Goal: Register for event/course

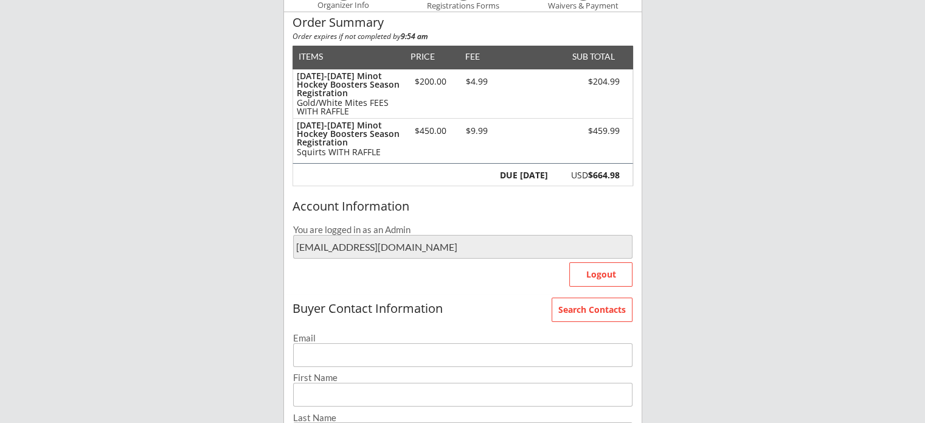
scroll to position [122, 0]
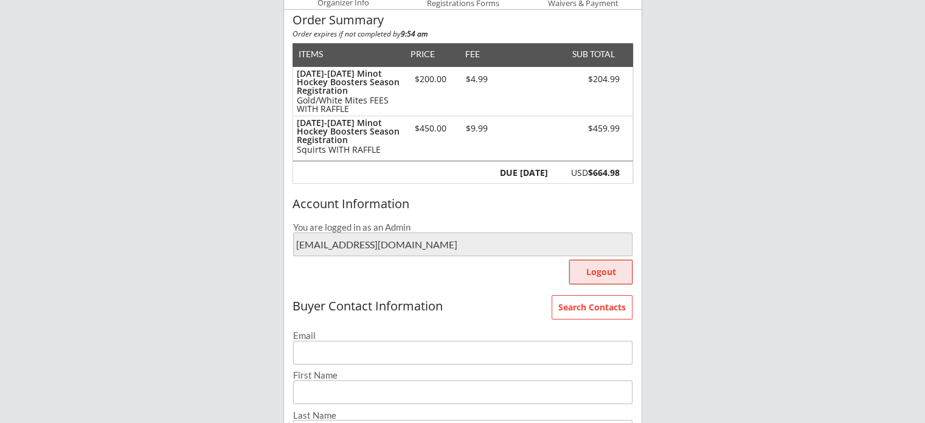
click at [583, 270] on button "Logout" at bounding box center [600, 272] width 63 height 24
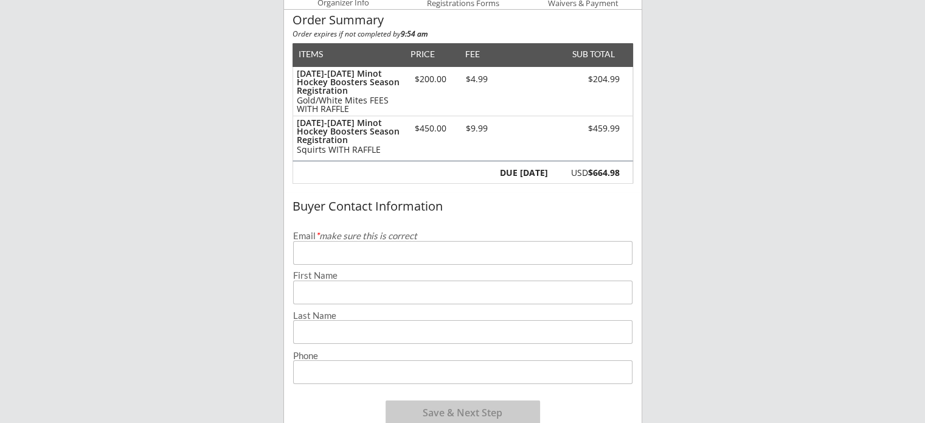
click at [495, 257] on input "email" at bounding box center [463, 253] width 340 height 24
type input "[EMAIL_ADDRESS][DOMAIN_NAME]"
type input "[PERSON_NAME]"
type input "[PHONE_NUMBER]"
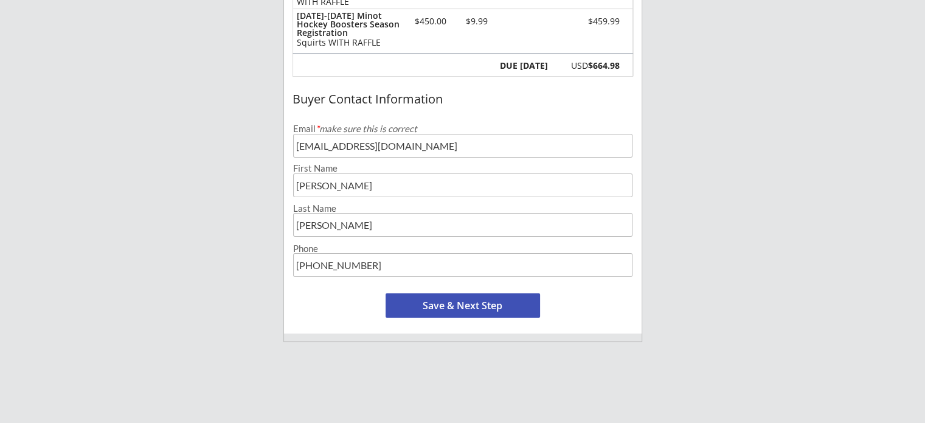
scroll to position [243, 0]
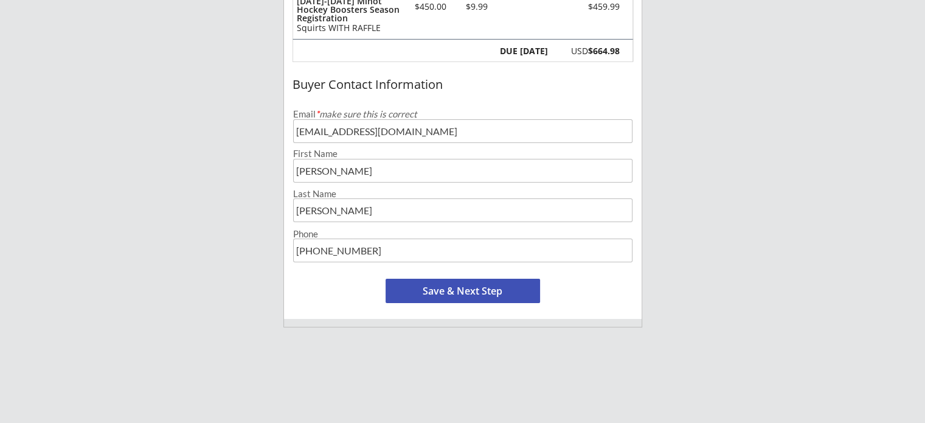
click at [432, 291] on button "Save & Next Step" at bounding box center [463, 291] width 155 height 24
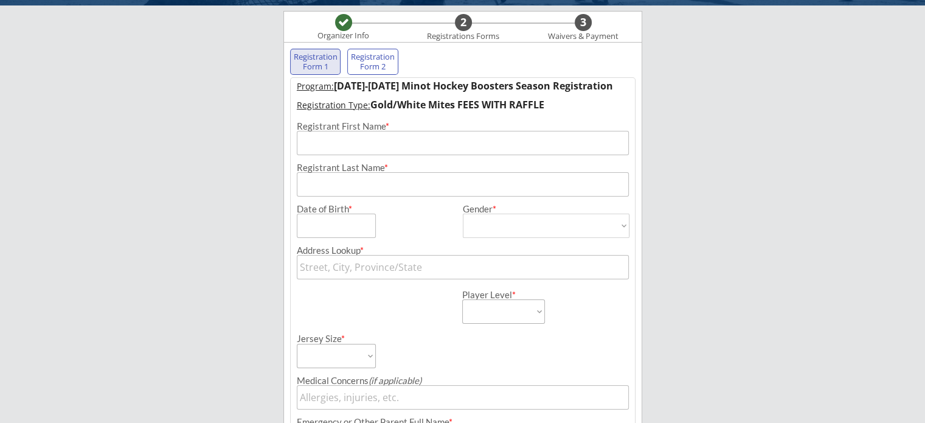
scroll to position [88, 0]
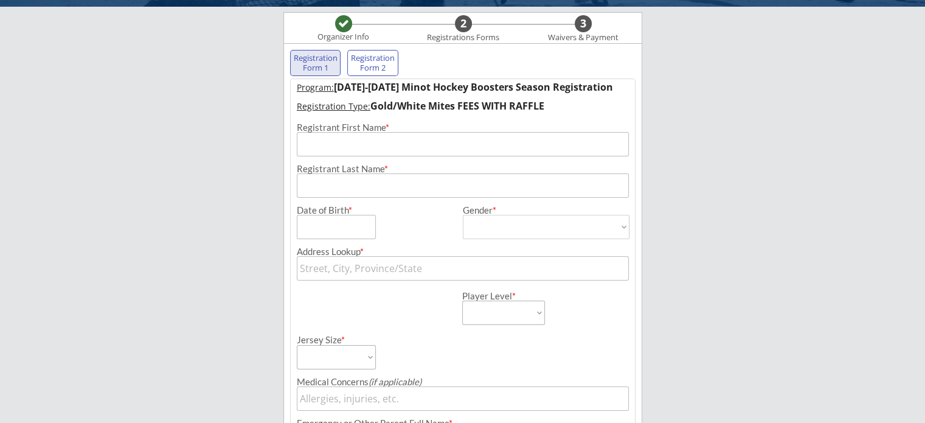
drag, startPoint x: 432, startPoint y: 291, endPoint x: 90, endPoint y: 265, distance: 342.9
click at [90, 265] on div "Minot Hockey Boosters Organizer Info 2 Registrations Forms 3 Waivers & Payment …" at bounding box center [462, 360] width 925 height 896
click at [326, 139] on input "input" at bounding box center [463, 144] width 332 height 24
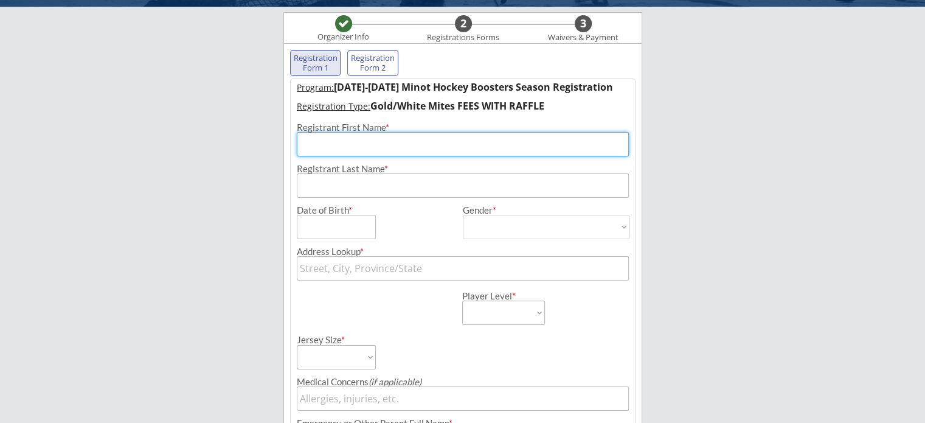
type input "[GEOGRAPHIC_DATA]"
type input "[PERSON_NAME]"
type input "[STREET_ADDRESS]"
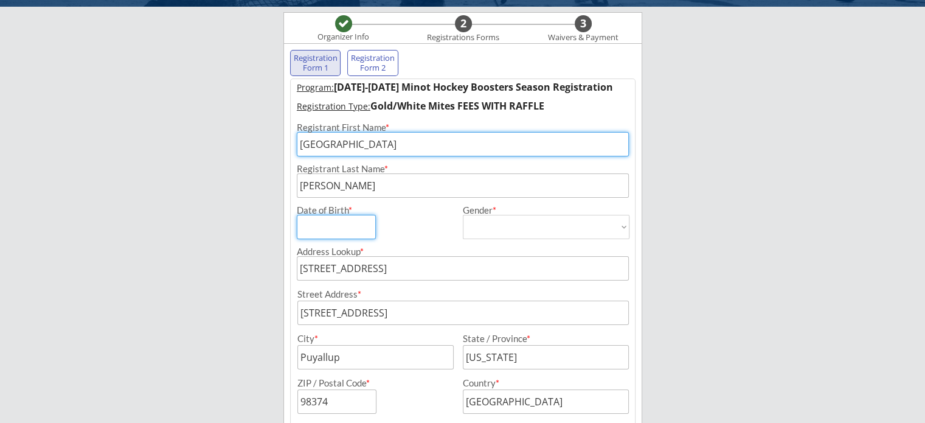
click at [322, 225] on input "input" at bounding box center [336, 227] width 79 height 24
type input "[DATE]"
click at [499, 225] on select "[DEMOGRAPHIC_DATA] [DEMOGRAPHIC_DATA]" at bounding box center [546, 227] width 167 height 24
select select ""[DEMOGRAPHIC_DATA]""
click at [463, 215] on select "[DEMOGRAPHIC_DATA] [DEMOGRAPHIC_DATA]" at bounding box center [546, 227] width 167 height 24
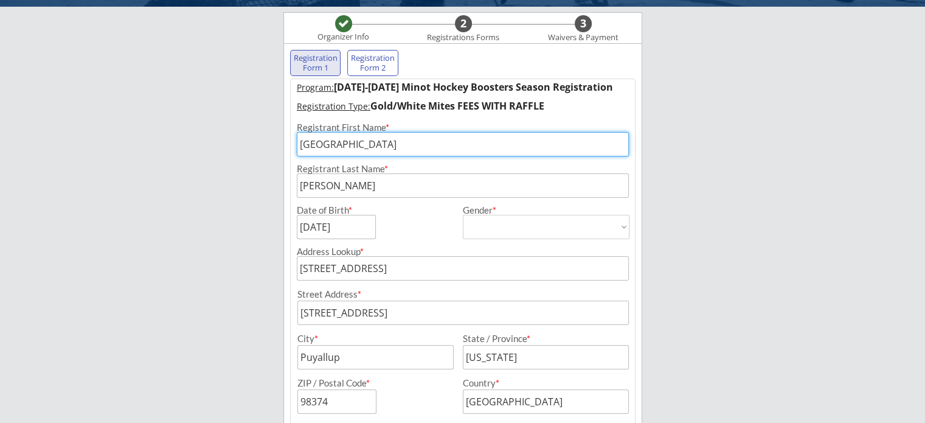
type input "[DEMOGRAPHIC_DATA]"
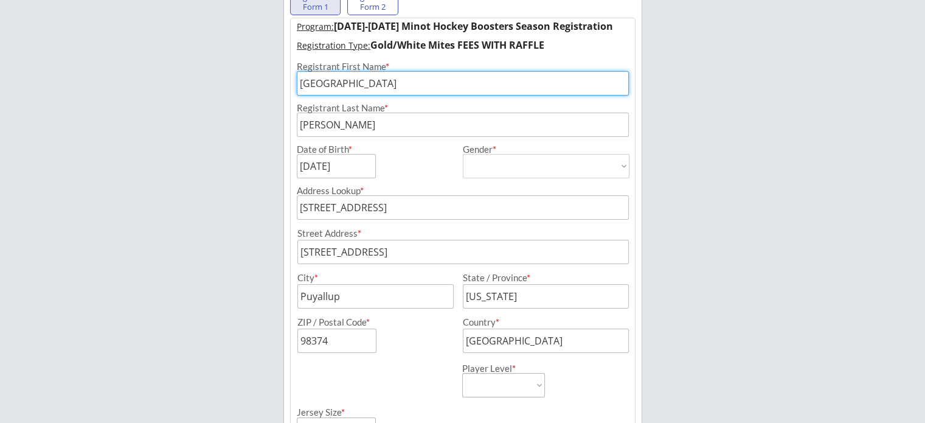
click at [441, 296] on input "input" at bounding box center [376, 296] width 156 height 24
drag, startPoint x: 441, startPoint y: 296, endPoint x: 265, endPoint y: 307, distance: 176.2
click at [265, 307] on div "Minot Hockey Boosters Organizer Info 2 Registrations Forms 3 Waivers & Payment …" at bounding box center [462, 366] width 925 height 1029
type input "MINOT"
click at [511, 300] on input "input" at bounding box center [546, 296] width 166 height 24
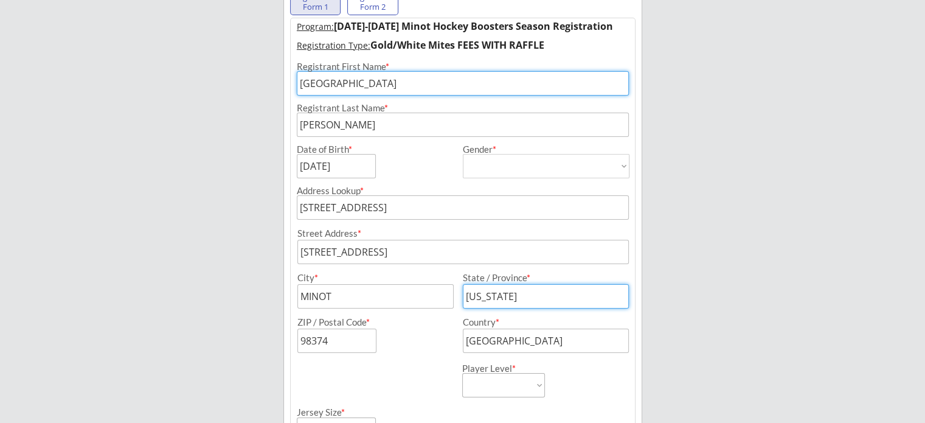
drag, startPoint x: 528, startPoint y: 296, endPoint x: 403, endPoint y: 306, distance: 125.8
click at [403, 306] on div "City * State / Province *" at bounding box center [463, 290] width 344 height 35
type input "[US_STATE]"
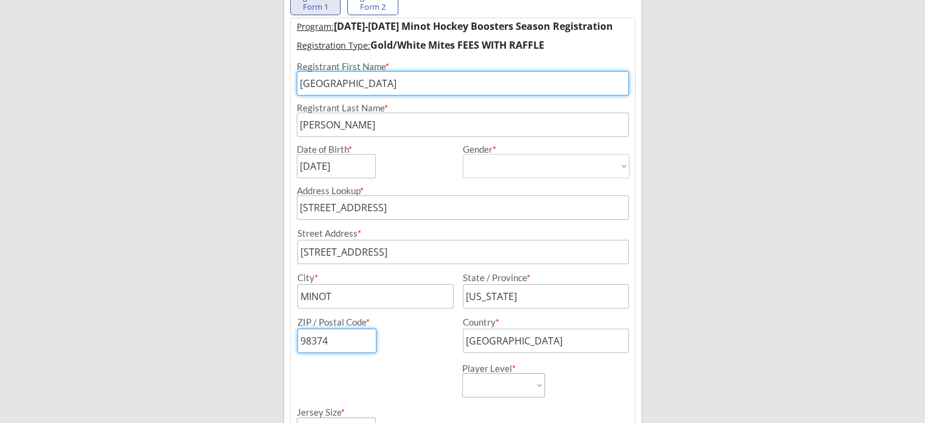
drag, startPoint x: 336, startPoint y: 340, endPoint x: 265, endPoint y: 361, distance: 74.1
click at [265, 361] on div "Minot Hockey Boosters Organizer Info 2 Registrations Forms 3 Waivers & Payment …" at bounding box center [462, 366] width 925 height 1029
type input "58701"
click at [520, 381] on select "Learn to Play Boys Learn to Play Girls Maroon Mites Gold/White Mites Squirts Pe…" at bounding box center [503, 385] width 83 height 24
select select ""Gold/White Mites""
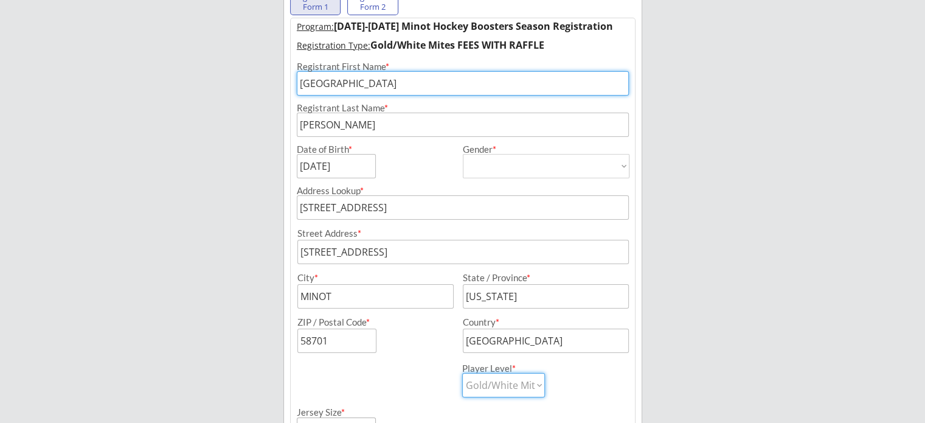
click at [462, 373] on select "Learn to Play Boys Learn to Play Girls Maroon Mites Gold/White Mites Squirts Pe…" at bounding box center [503, 385] width 83 height 24
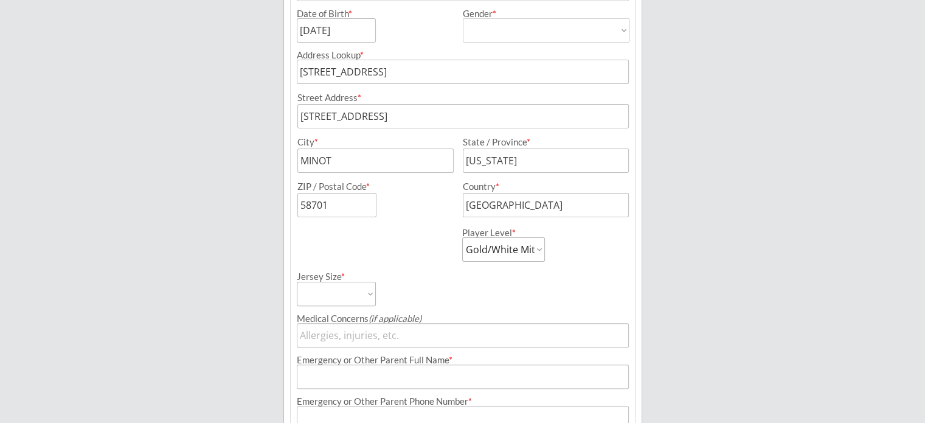
scroll to position [304, 0]
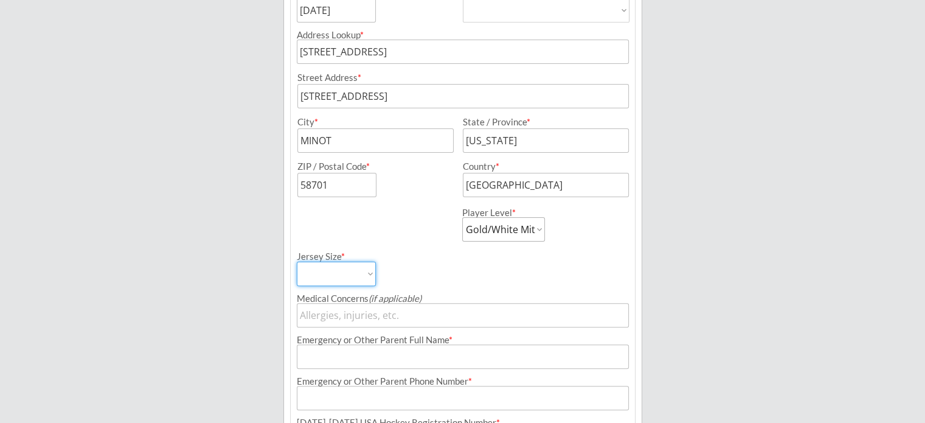
click at [351, 279] on select "Adult Small Adult Medium Adult Large Adult XL Goalie Cut" at bounding box center [336, 274] width 79 height 24
select select ""Adult Small""
click at [297, 262] on select "Adult Small Adult Medium Adult Large Adult XL Goalie Cut" at bounding box center [336, 274] width 79 height 24
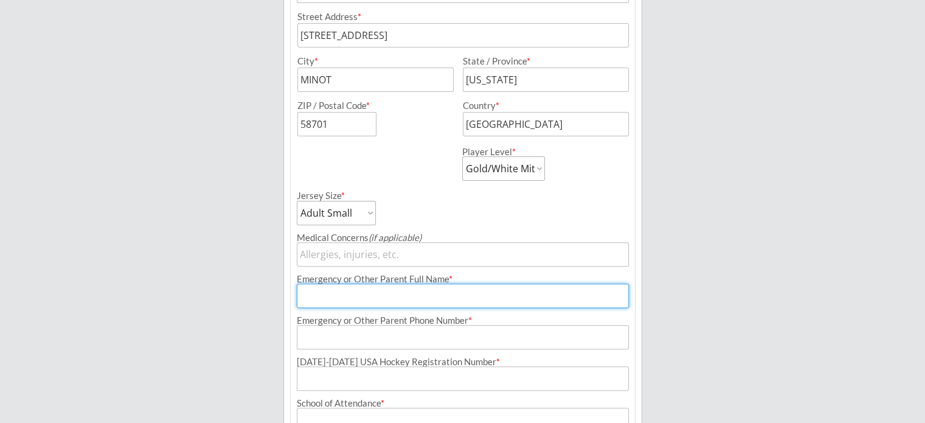
click at [447, 304] on input "input" at bounding box center [463, 296] width 332 height 24
click at [133, 277] on div "Minot Hockey Boosters Organizer Info 2 Registrations Forms 3 Waivers & Payment …" at bounding box center [462, 149] width 925 height 1029
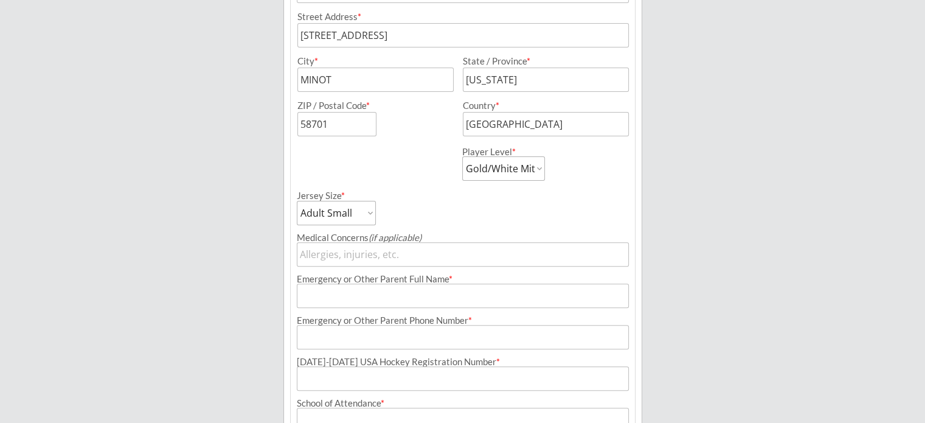
click at [327, 290] on input "input" at bounding box center [463, 296] width 332 height 24
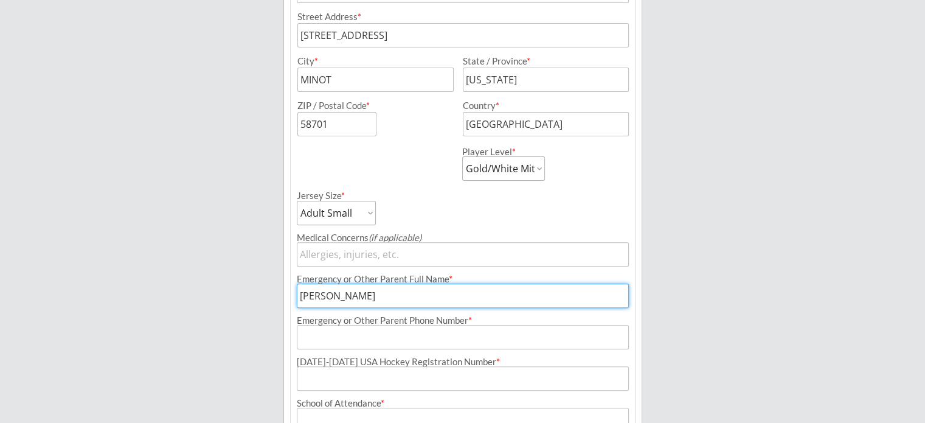
type input "[PERSON_NAME]"
click at [384, 330] on input "input" at bounding box center [463, 337] width 332 height 24
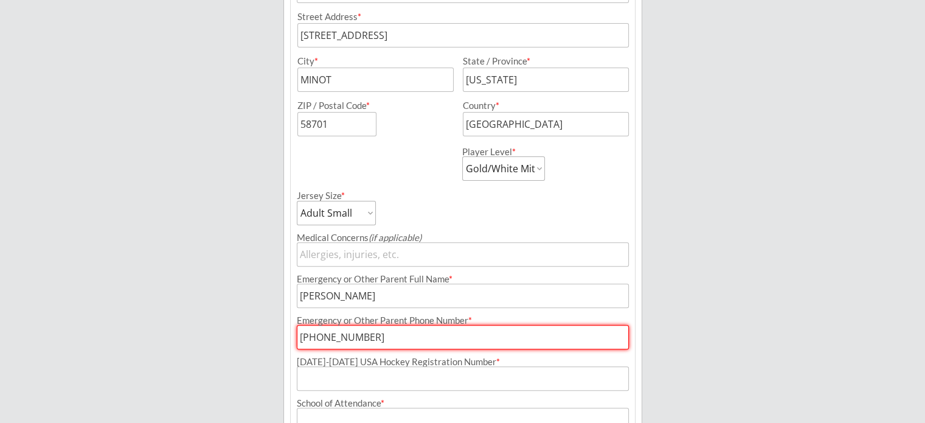
type input "[PHONE_NUMBER]"
click at [420, 383] on input "input" at bounding box center [463, 378] width 332 height 24
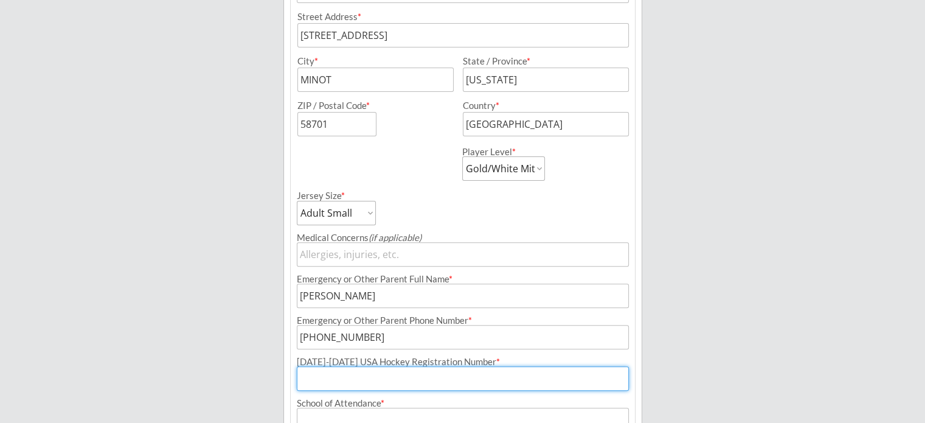
paste input "169600724MCINT"
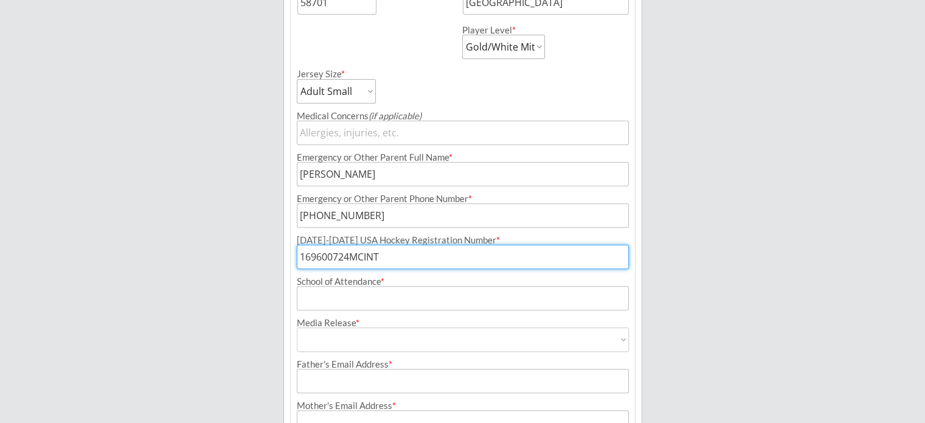
type input "169600724MCINT"
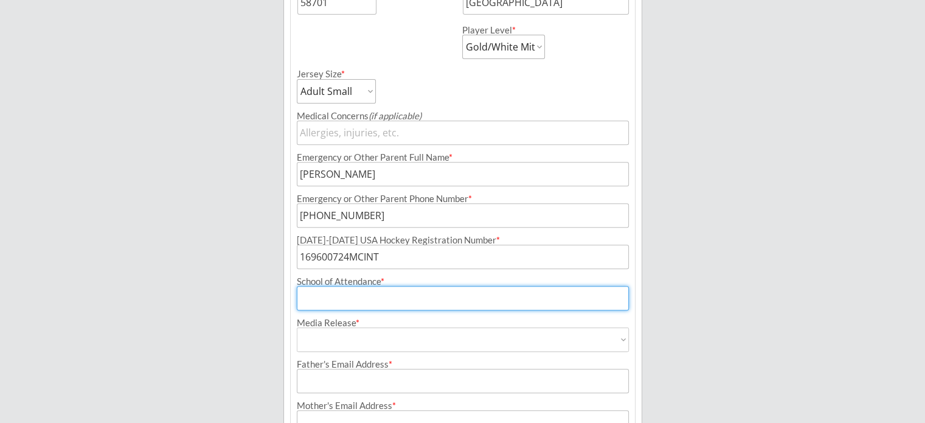
click at [554, 295] on input "input" at bounding box center [463, 298] width 332 height 24
type input "[PERSON_NAME]"
click at [545, 341] on select "Yes No" at bounding box center [463, 339] width 332 height 24
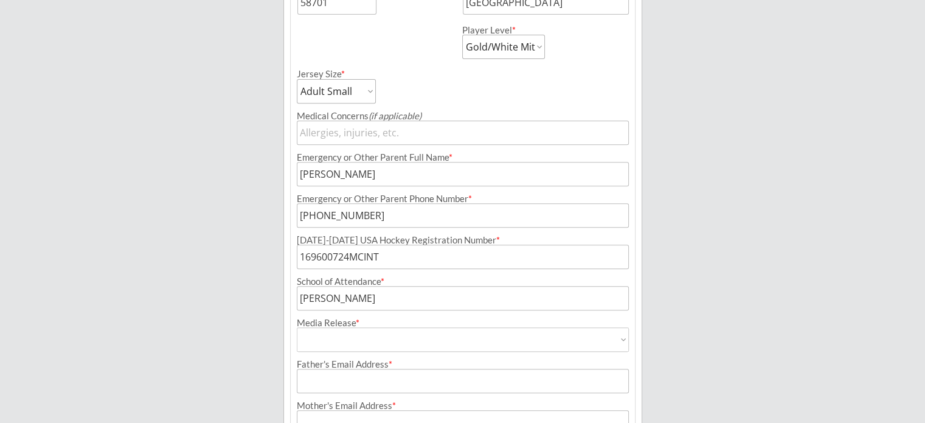
select select ""Yes""
click at [297, 327] on select "Yes No" at bounding box center [463, 339] width 332 height 24
type input "Yes"
click at [350, 384] on input "input" at bounding box center [463, 381] width 332 height 24
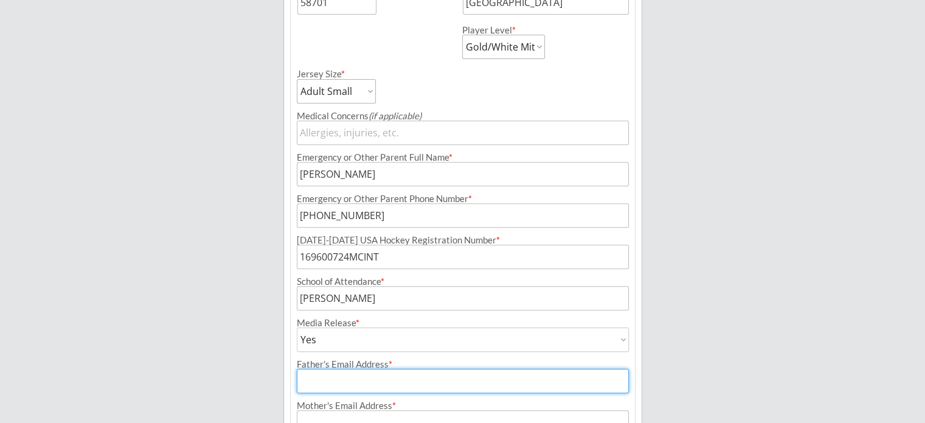
type input "[EMAIL_ADDRESS][DOMAIN_NAME]"
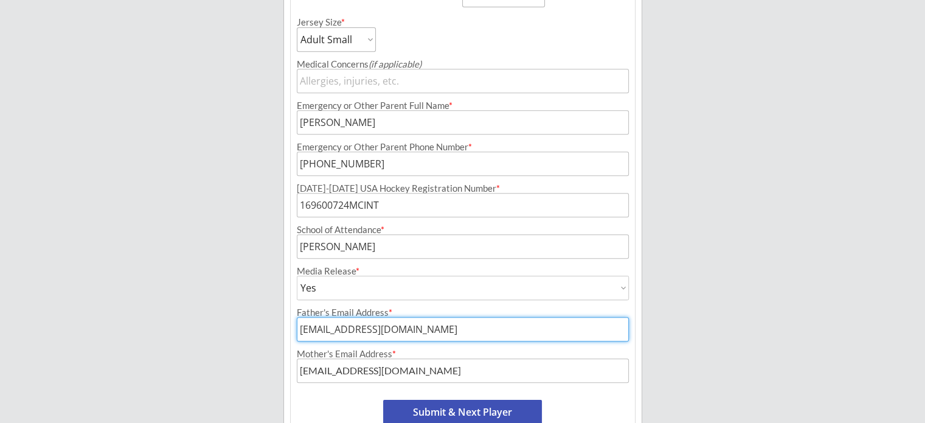
scroll to position [606, 0]
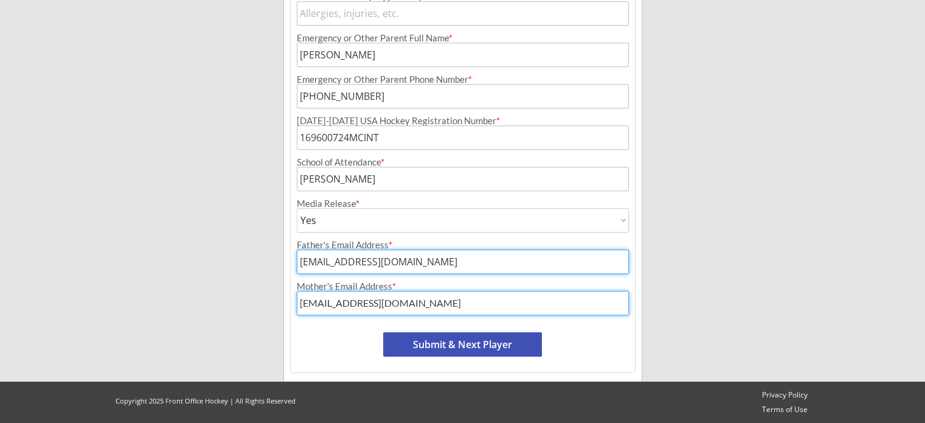
click at [458, 300] on input "input" at bounding box center [463, 303] width 332 height 24
drag, startPoint x: 458, startPoint y: 300, endPoint x: 251, endPoint y: 312, distance: 207.2
type input "t"
type input "[EMAIL_ADDRESS][DOMAIN_NAME]"
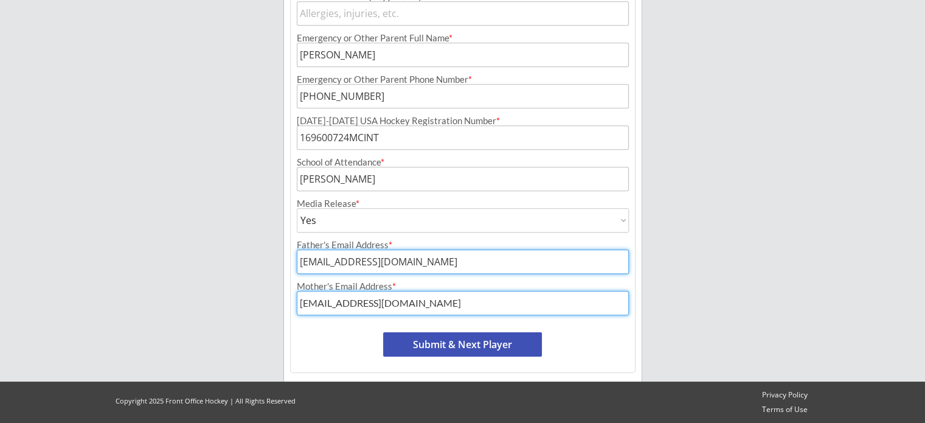
click at [437, 345] on button "Submit & Next Player" at bounding box center [462, 344] width 159 height 24
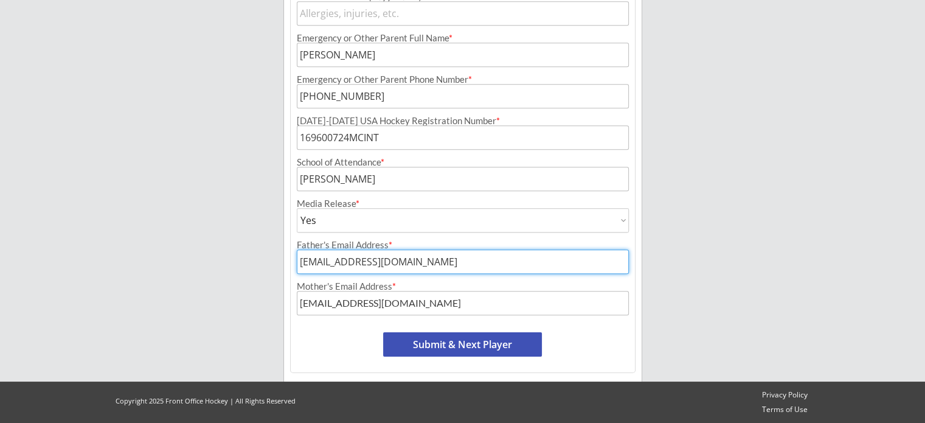
click at [486, 347] on button "Submit & Next Player" at bounding box center [462, 344] width 159 height 24
select select ""PLACEHOLDER_1427118222253""
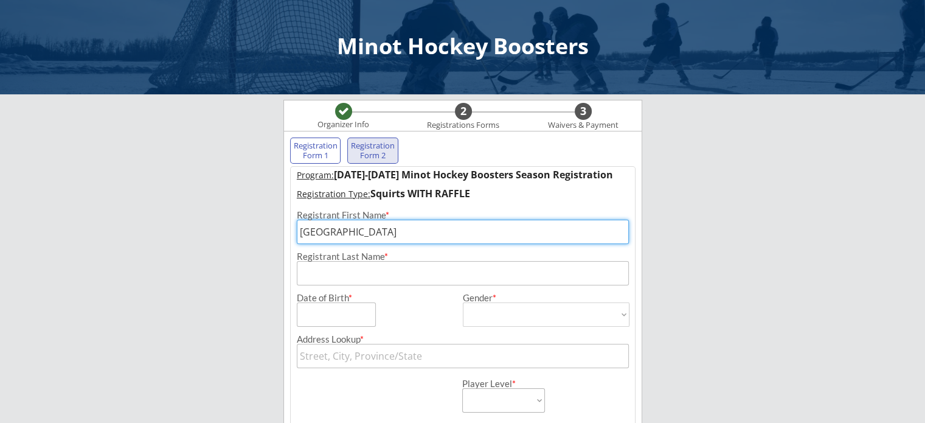
scroll to position [0, 0]
click at [316, 144] on div "Registration Form 1" at bounding box center [315, 150] width 45 height 19
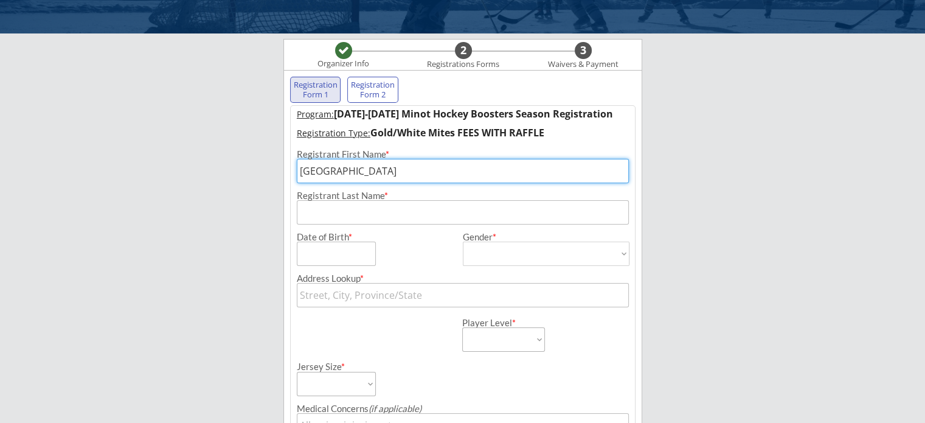
click at [365, 93] on div "Registration Form 2" at bounding box center [372, 89] width 45 height 19
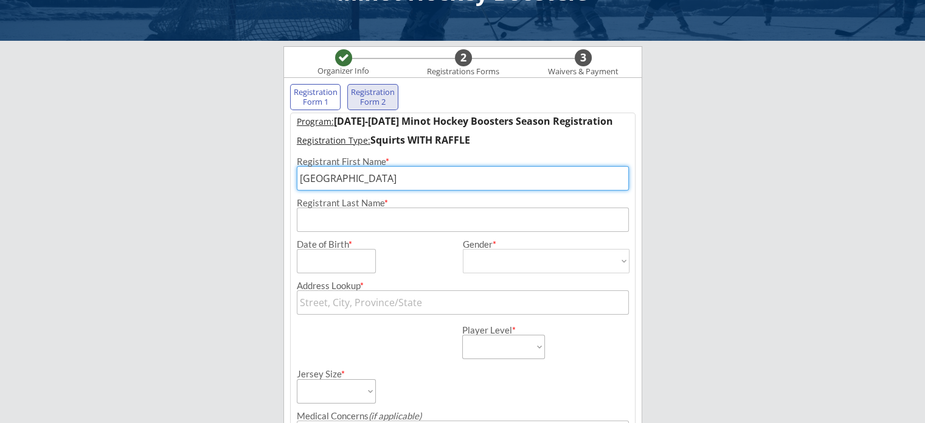
scroll to position [46, 0]
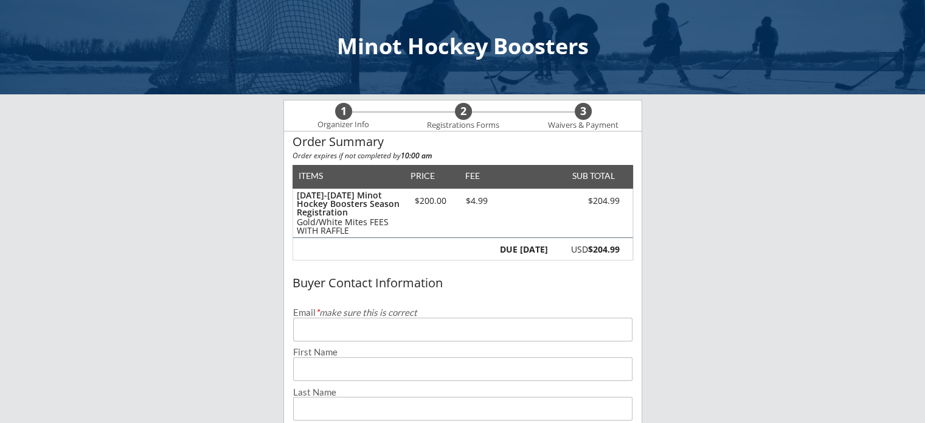
click at [416, 324] on input "email" at bounding box center [463, 330] width 340 height 24
type input "[EMAIL_ADDRESS][DOMAIN_NAME]"
type input "[PERSON_NAME]"
type input "[PHONE_NUMBER]"
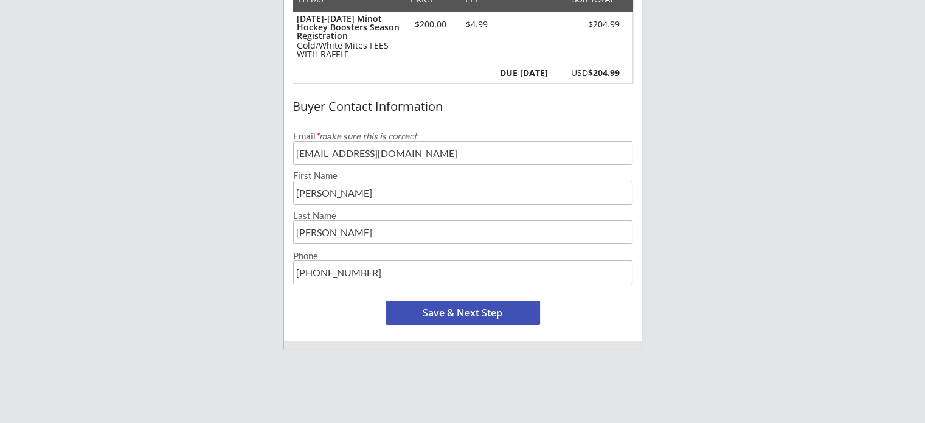
scroll to position [176, 0]
click at [448, 310] on button "Save & Next Step" at bounding box center [463, 313] width 155 height 24
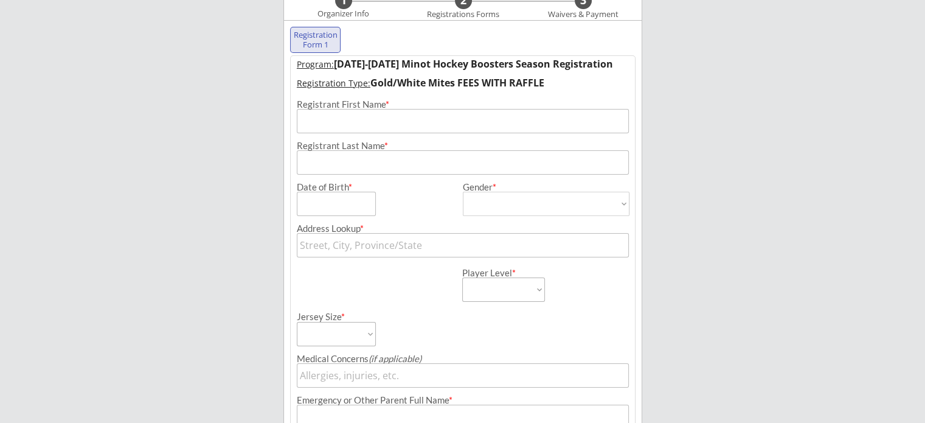
scroll to position [88, 0]
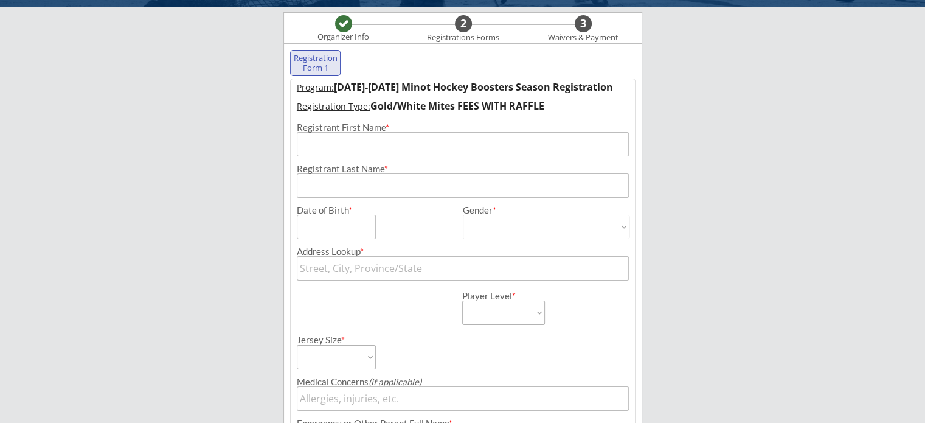
click at [386, 148] on input "input" at bounding box center [463, 144] width 332 height 24
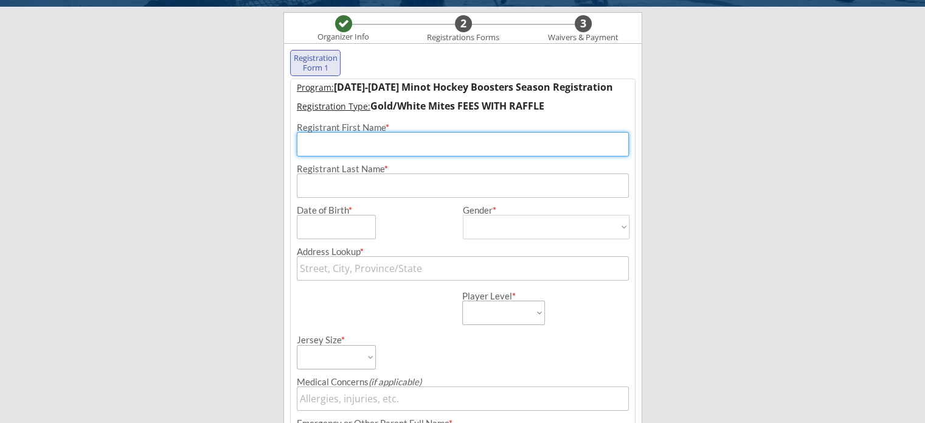
type input "[GEOGRAPHIC_DATA]"
type input "[PERSON_NAME]"
type input "[STREET_ADDRESS]"
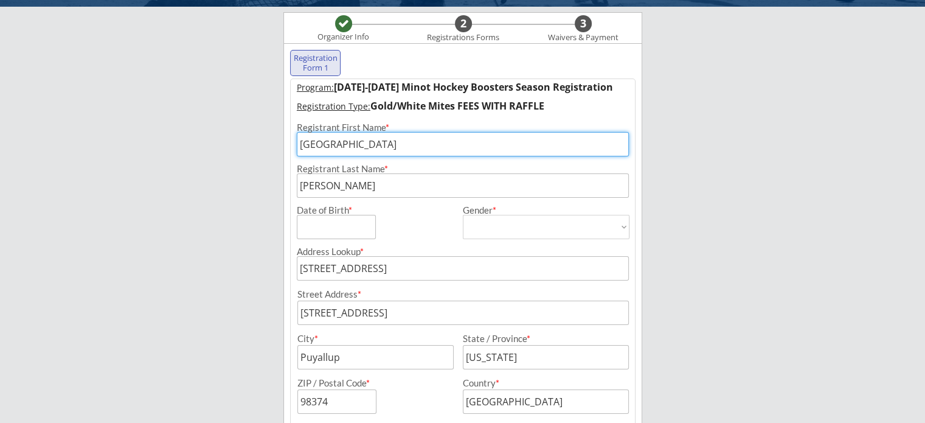
click at [367, 226] on input "input" at bounding box center [336, 227] width 79 height 24
type input "[DATE]"
click at [484, 217] on select "[DEMOGRAPHIC_DATA] [DEMOGRAPHIC_DATA]" at bounding box center [546, 227] width 167 height 24
select select ""[DEMOGRAPHIC_DATA]""
click at [463, 215] on select "[DEMOGRAPHIC_DATA] [DEMOGRAPHIC_DATA]" at bounding box center [546, 227] width 167 height 24
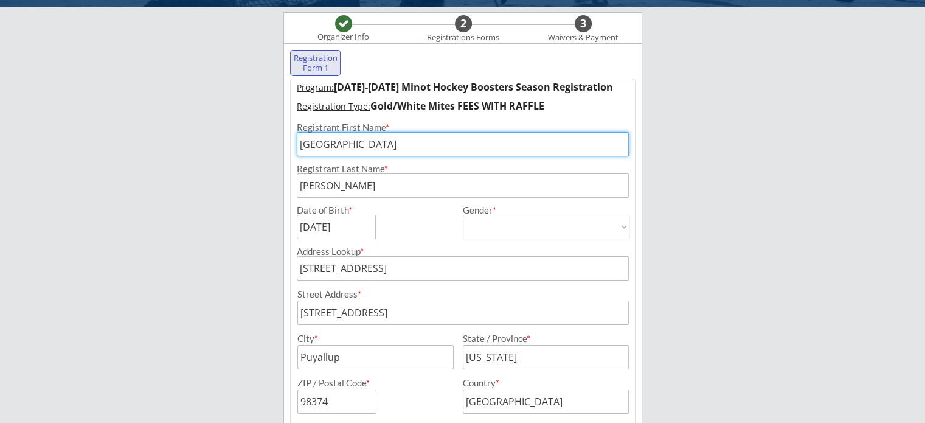
type input "[DEMOGRAPHIC_DATA]"
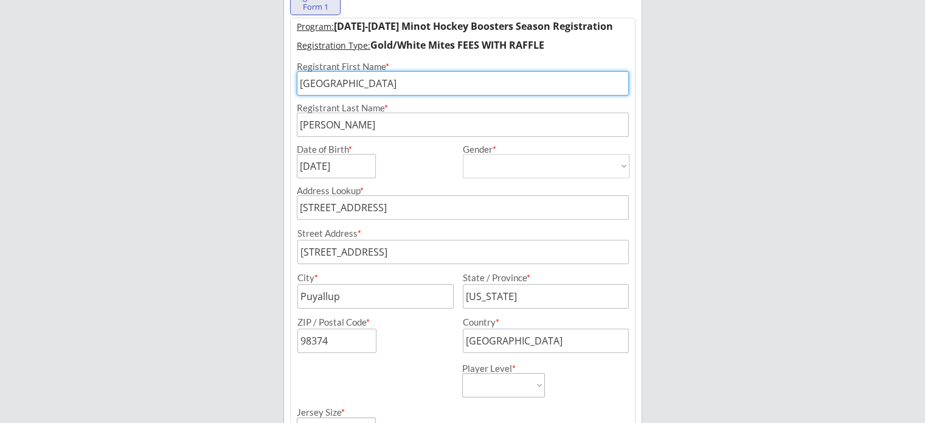
click at [411, 294] on input "input" at bounding box center [376, 296] width 156 height 24
drag, startPoint x: 359, startPoint y: 296, endPoint x: 291, endPoint y: 302, distance: 67.8
click at [291, 302] on div "City *" at bounding box center [372, 290] width 162 height 35
type input "Minot"
type input "[US_STATE]"
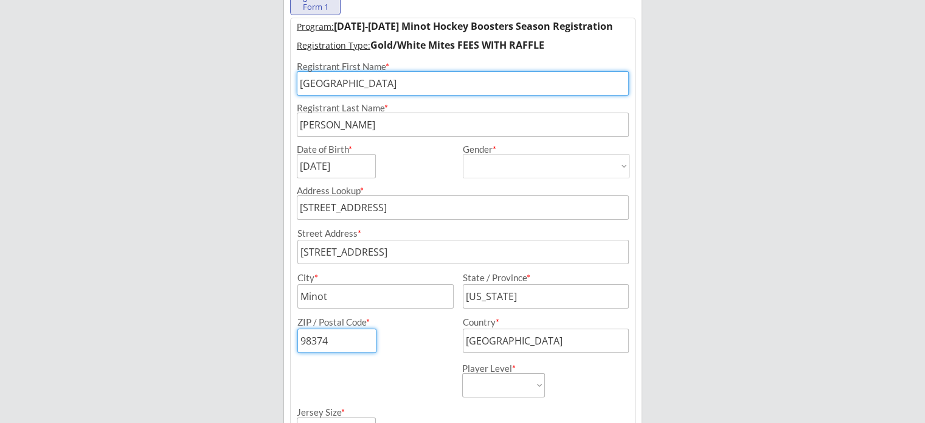
drag, startPoint x: 342, startPoint y: 343, endPoint x: 236, endPoint y: 356, distance: 106.7
click at [236, 357] on div "Minot Hockey Boosters Organizer Info 2 Registrations Forms 3 Waivers & Payment …" at bounding box center [462, 366] width 925 height 1029
type input "58701"
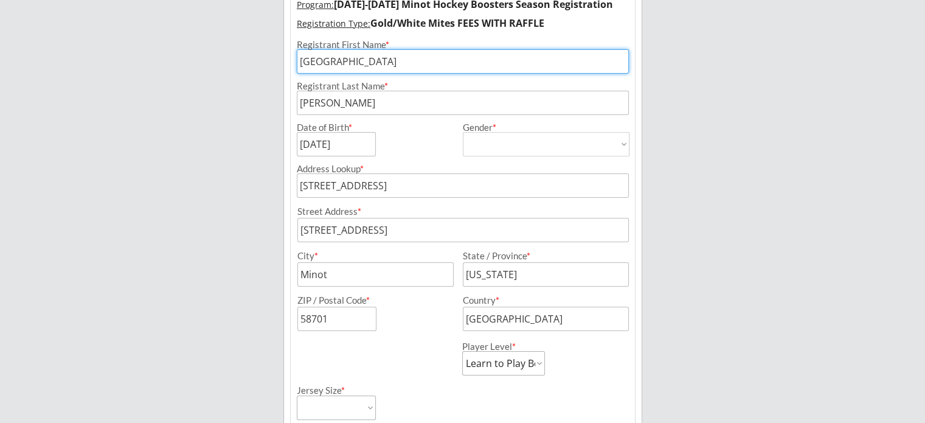
scroll to position [173, 0]
click at [474, 360] on select "Learn to Play Boys Learn to Play Girls Maroon Mites Gold/White Mites Squirts Pe…" at bounding box center [503, 361] width 83 height 24
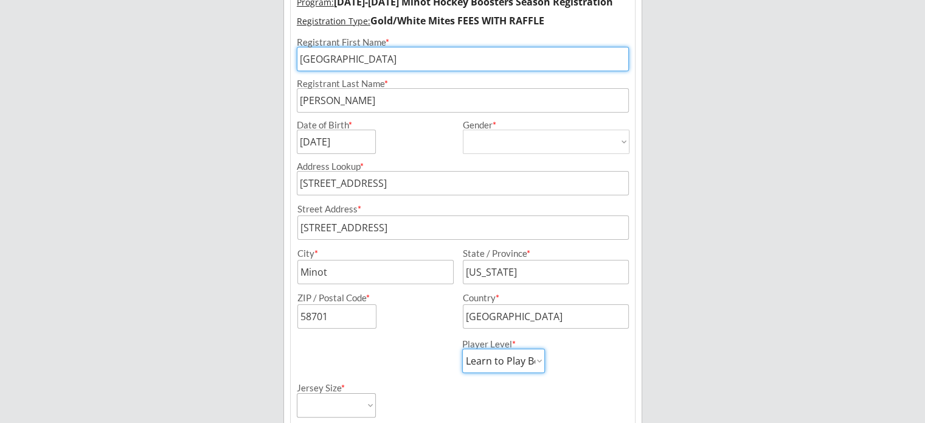
select select ""Gold/White Mites""
click at [462, 349] on select "Learn to Play Boys Learn to Play Girls Maroon Mites Gold/White Mites Squirts Pe…" at bounding box center [503, 361] width 83 height 24
click at [394, 362] on div "Player Level * Learn to Play Boys Learn to Play Girls Maroon Mites Gold/White M…" at bounding box center [463, 351] width 344 height 44
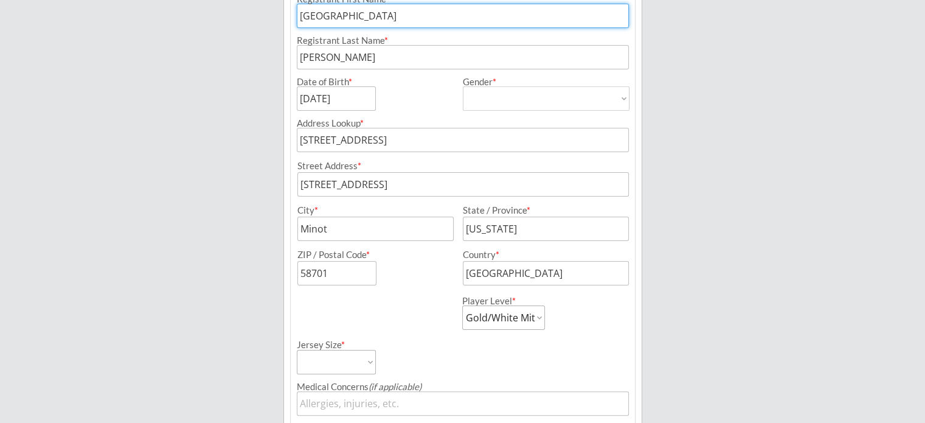
scroll to position [234, 0]
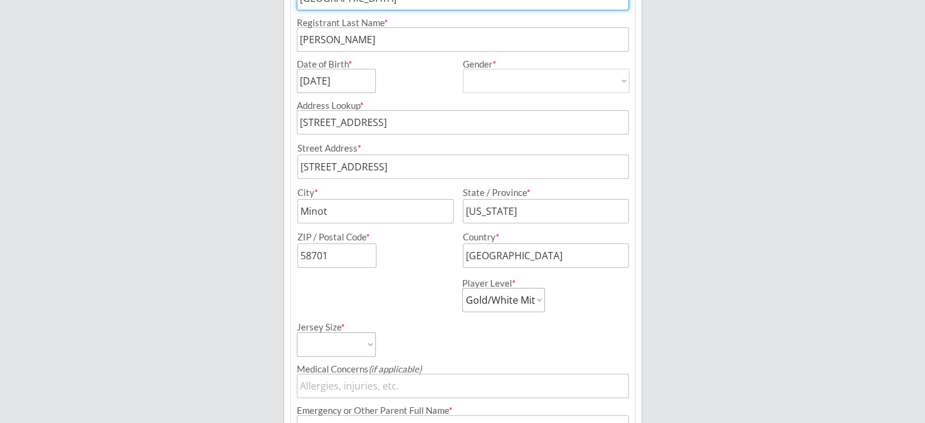
click at [353, 343] on select "Adult Small Adult Medium Adult Large Adult XL Goalie Cut" at bounding box center [336, 344] width 79 height 24
select select ""Adult Small""
click at [297, 332] on select "Adult Small Adult Medium Adult Large Adult XL Goalie Cut" at bounding box center [336, 344] width 79 height 24
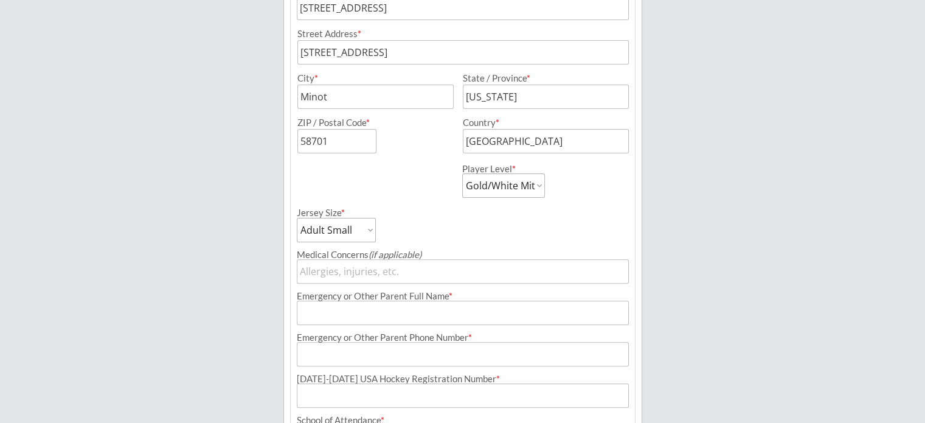
scroll to position [355, 0]
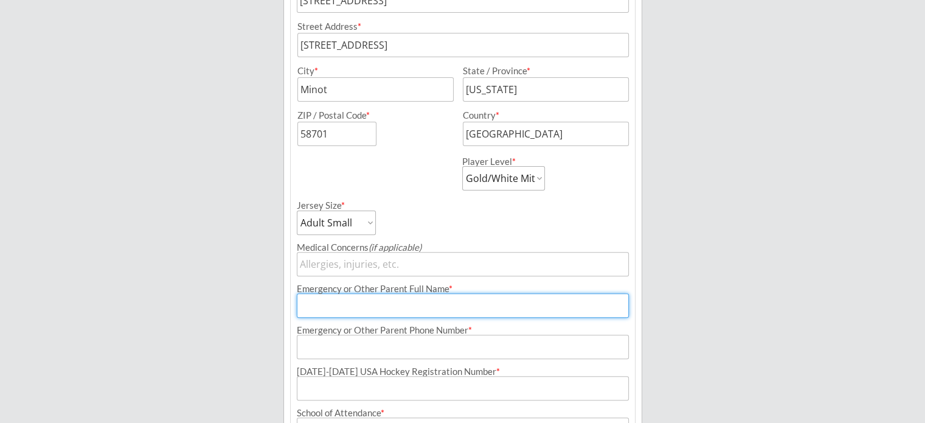
click at [450, 306] on input "input" at bounding box center [463, 305] width 332 height 24
type input "kristyn McIntosh"
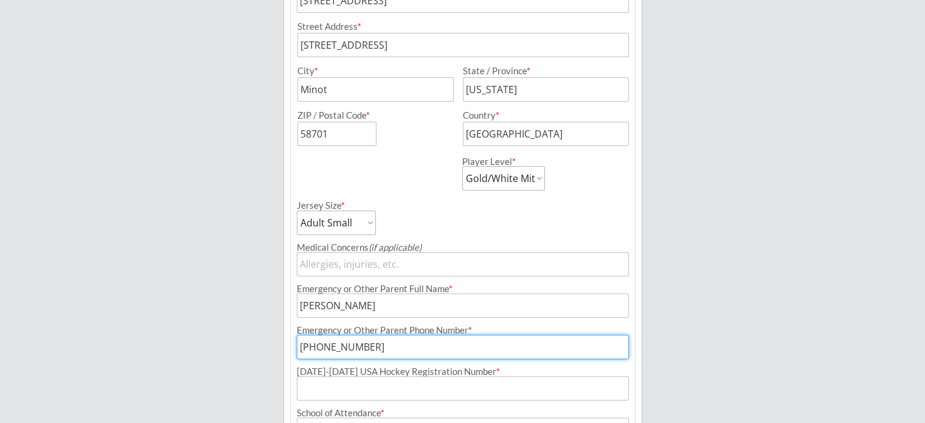
type input "[PHONE_NUMBER]"
click at [462, 392] on input "input" at bounding box center [463, 388] width 332 height 24
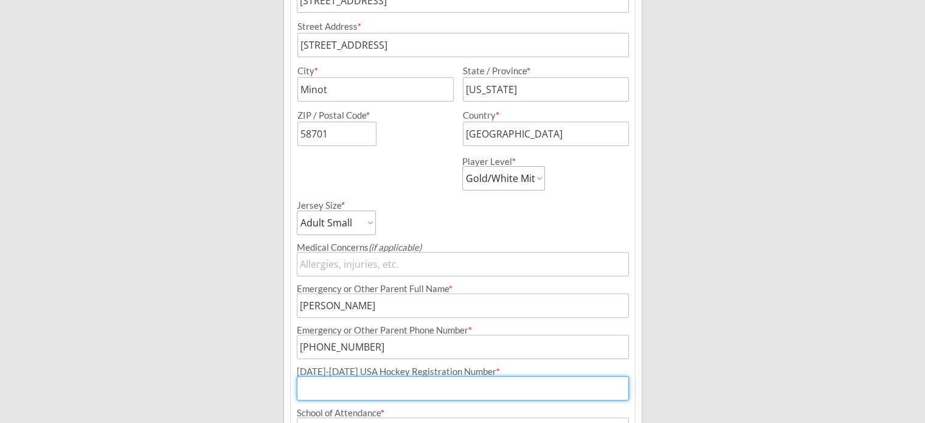
paste input "169600724MCINT"
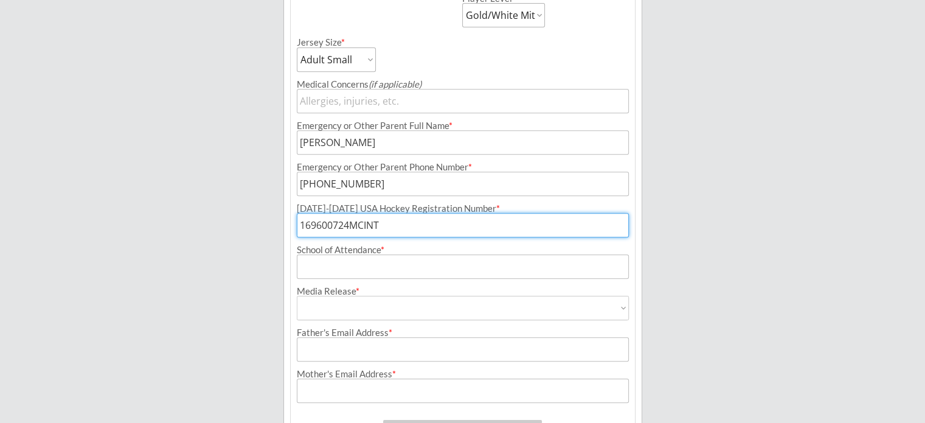
scroll to position [538, 0]
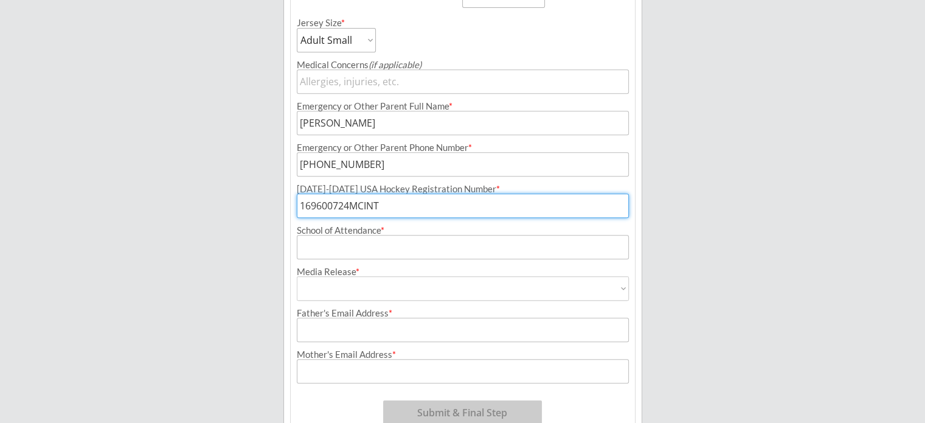
type input "169600724MCINT"
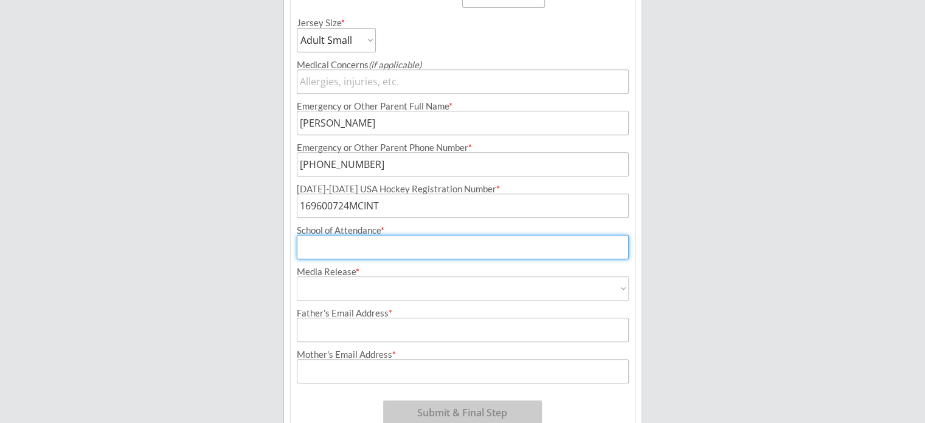
click at [460, 249] on input "input" at bounding box center [463, 247] width 332 height 24
type input "[PERSON_NAME]"
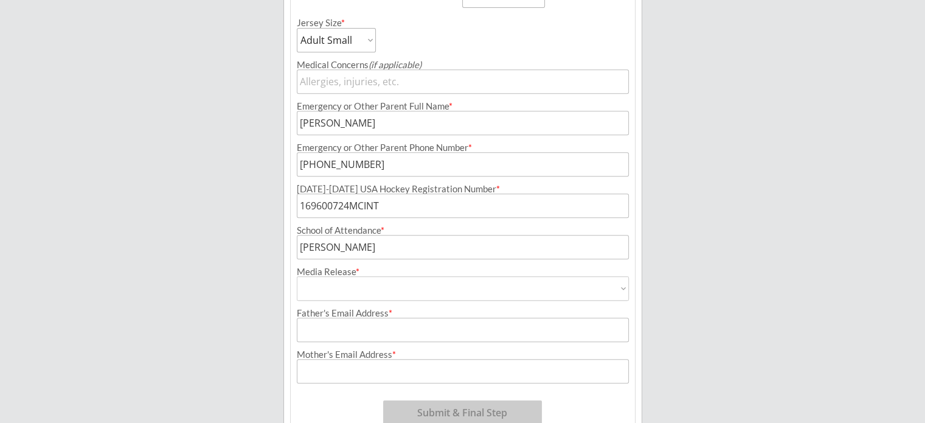
click at [523, 298] on select "Yes No" at bounding box center [463, 288] width 332 height 24
select select ""Yes""
click at [297, 276] on select "Yes No" at bounding box center [463, 288] width 332 height 24
type input "Yes"
click at [494, 326] on input "input" at bounding box center [463, 330] width 332 height 24
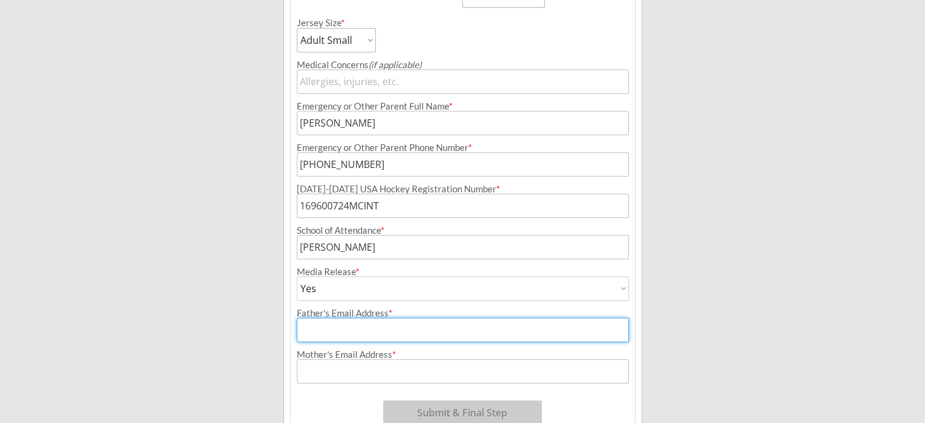
type input "[EMAIL_ADDRESS][DOMAIN_NAME]"
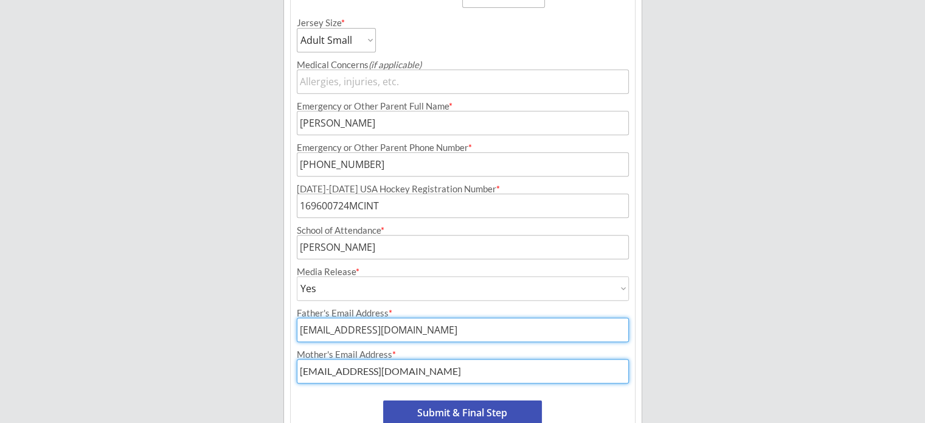
drag, startPoint x: 454, startPoint y: 368, endPoint x: 298, endPoint y: 383, distance: 157.7
click at [298, 383] on div "Program: 2025-2026 Minot Hockey Boosters Season Registration Registration Type:…" at bounding box center [463, 34] width 346 height 813
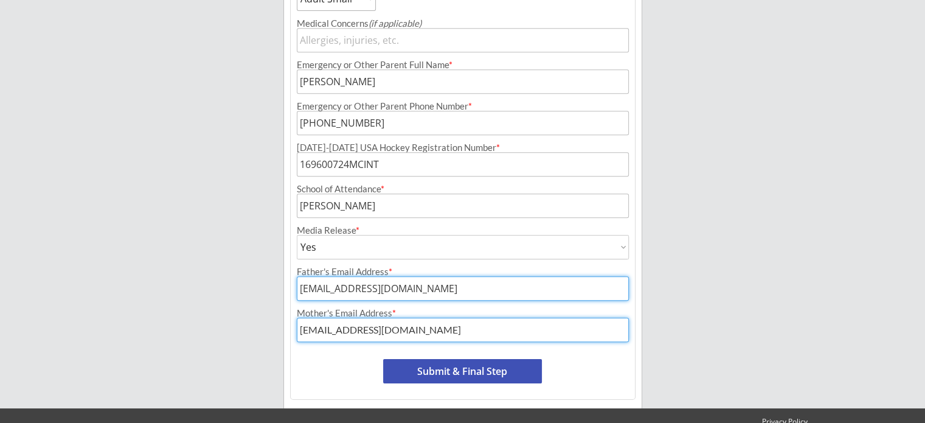
scroll to position [599, 0]
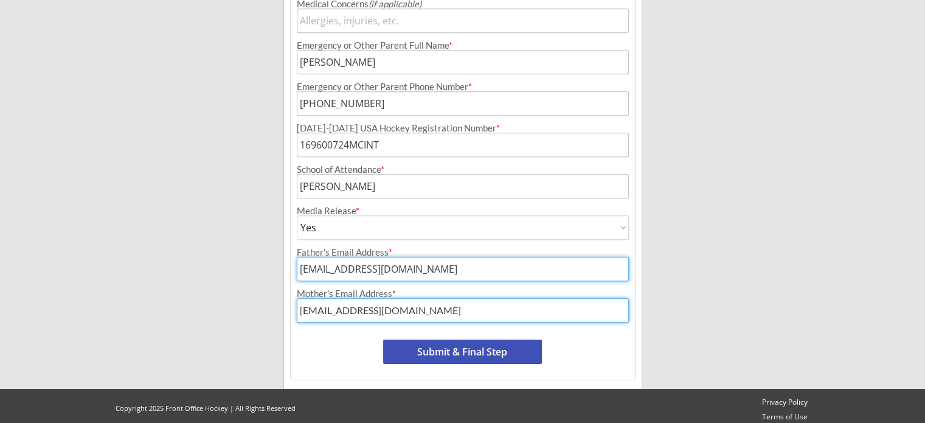
type input "[EMAIL_ADDRESS][DOMAIN_NAME]"
click at [462, 357] on button "Submit & Final Step" at bounding box center [462, 352] width 159 height 24
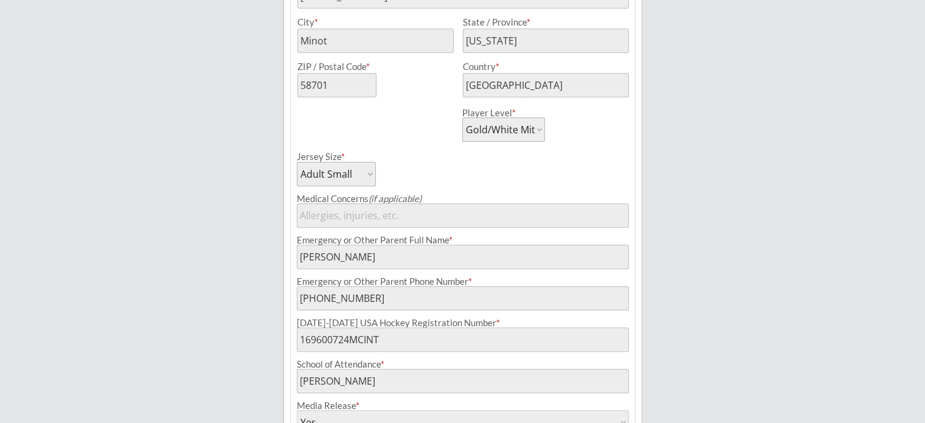
scroll to position [606, 0]
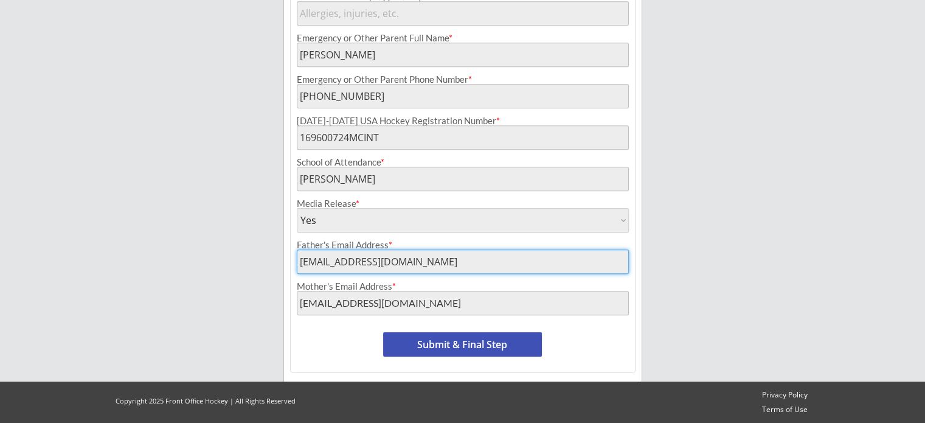
click at [477, 345] on button "Submit & Final Step" at bounding box center [462, 344] width 159 height 24
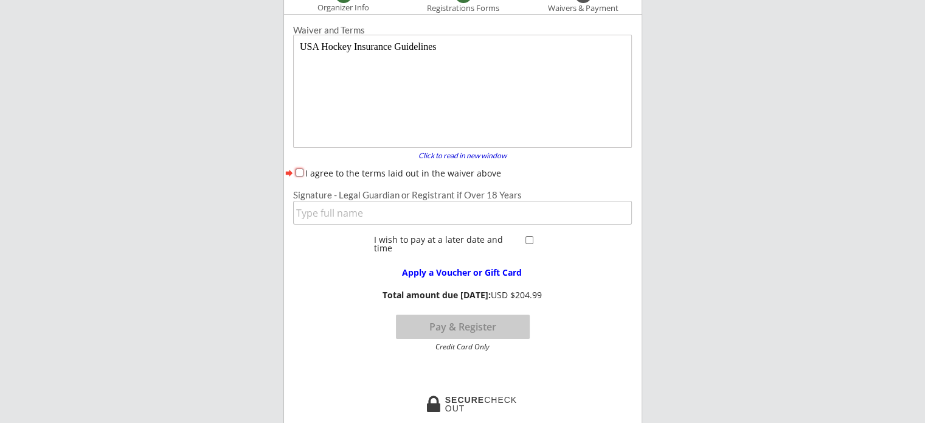
scroll to position [100, 0]
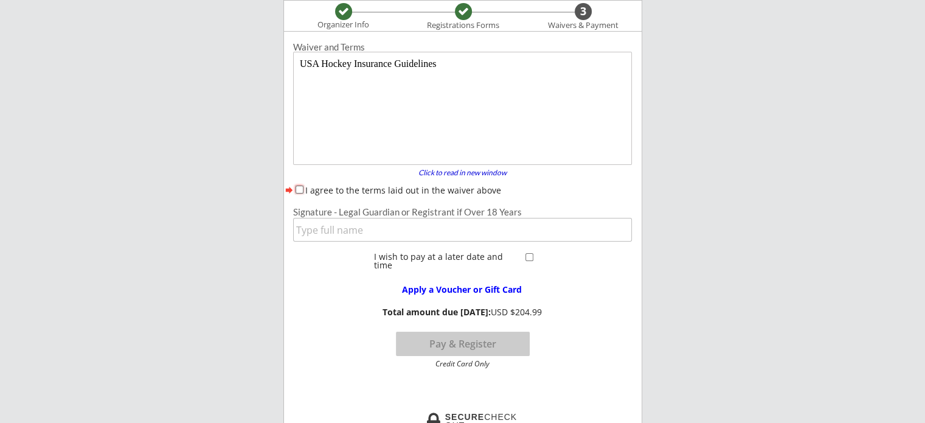
click at [299, 191] on input "I agree to the terms laid out in the waiver above" at bounding box center [300, 190] width 8 height 8
checkbox input "true"
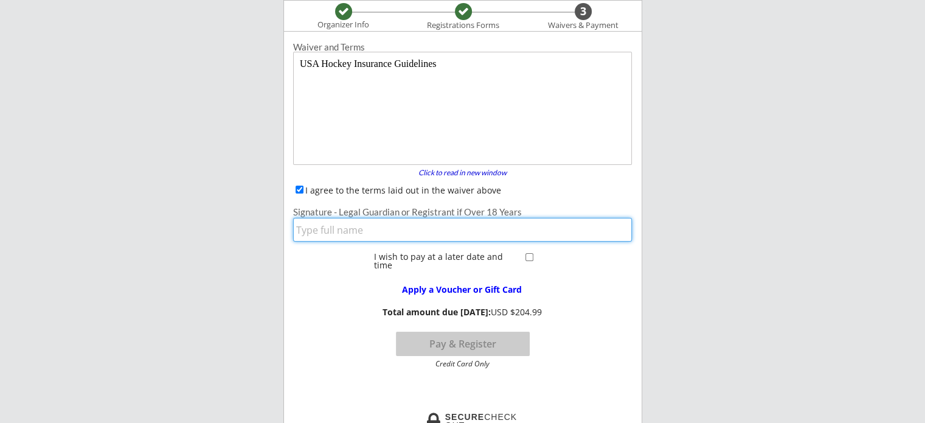
click at [352, 231] on input "input" at bounding box center [462, 230] width 339 height 24
type input "Jared McIntosh"
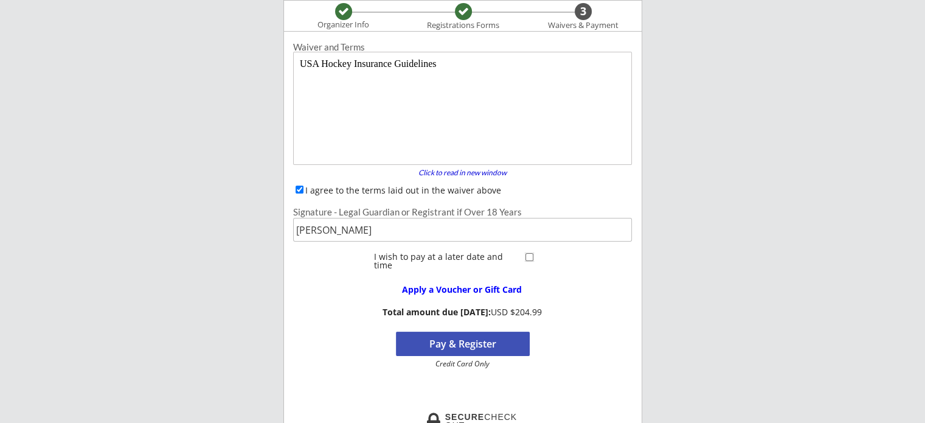
click at [527, 257] on input "checkbox" at bounding box center [530, 257] width 8 height 8
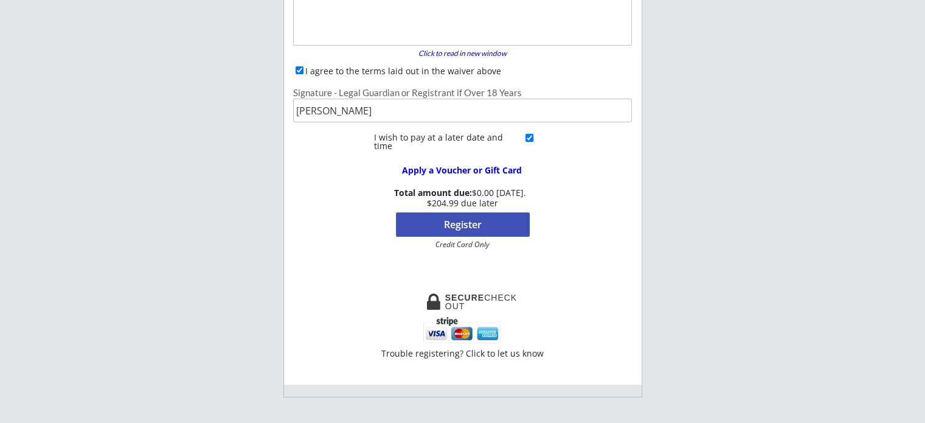
scroll to position [221, 0]
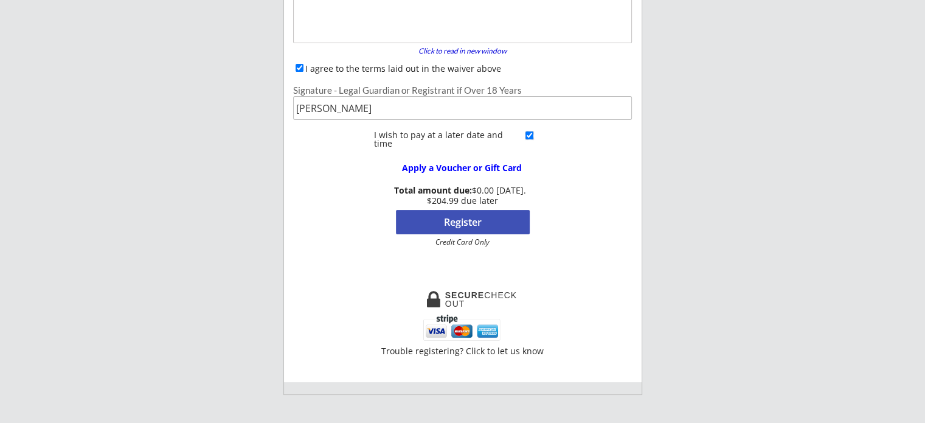
click at [526, 135] on input "checkbox" at bounding box center [530, 135] width 8 height 8
checkbox input "false"
click at [509, 166] on div "Apply a Voucher or Gift Card" at bounding box center [462, 168] width 157 height 9
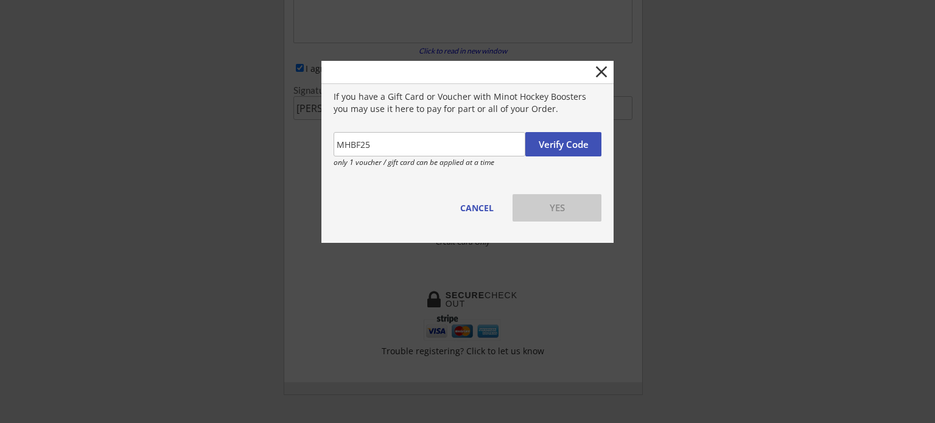
click at [579, 145] on button "Verify Code" at bounding box center [563, 144] width 76 height 24
drag, startPoint x: 475, startPoint y: 144, endPoint x: 252, endPoint y: 170, distance: 224.2
type input "MHB25"
click at [561, 145] on button "Verify Code" at bounding box center [563, 144] width 76 height 24
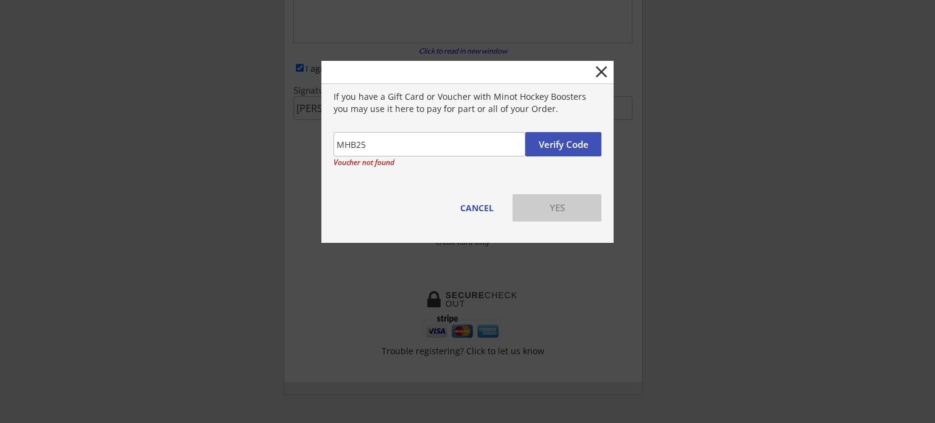
click at [557, 143] on button "Verify Code" at bounding box center [563, 144] width 76 height 24
click at [571, 206] on button "YES" at bounding box center [556, 207] width 89 height 27
click at [572, 144] on button "Verify Code" at bounding box center [563, 144] width 76 height 24
click at [482, 210] on button "CANCEL" at bounding box center [476, 207] width 44 height 27
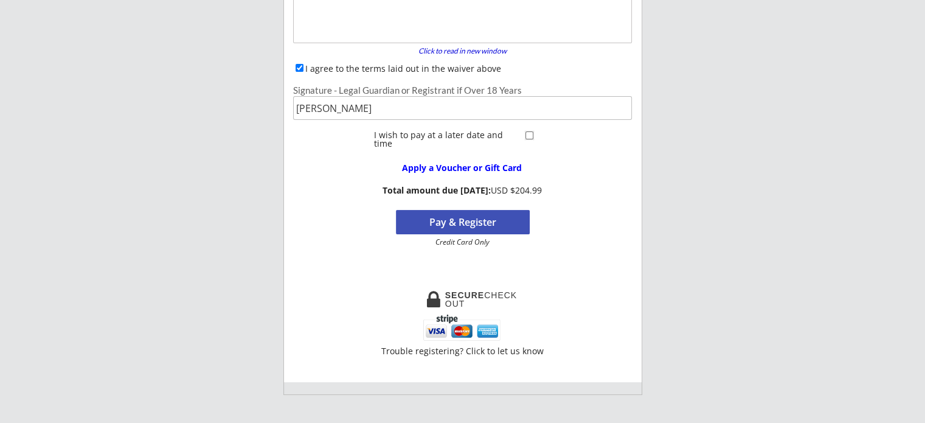
click at [528, 136] on input "checkbox" at bounding box center [530, 135] width 8 height 8
checkbox input "true"
click at [494, 218] on button "Register" at bounding box center [463, 222] width 134 height 24
